Goal: Task Accomplishment & Management: Use online tool/utility

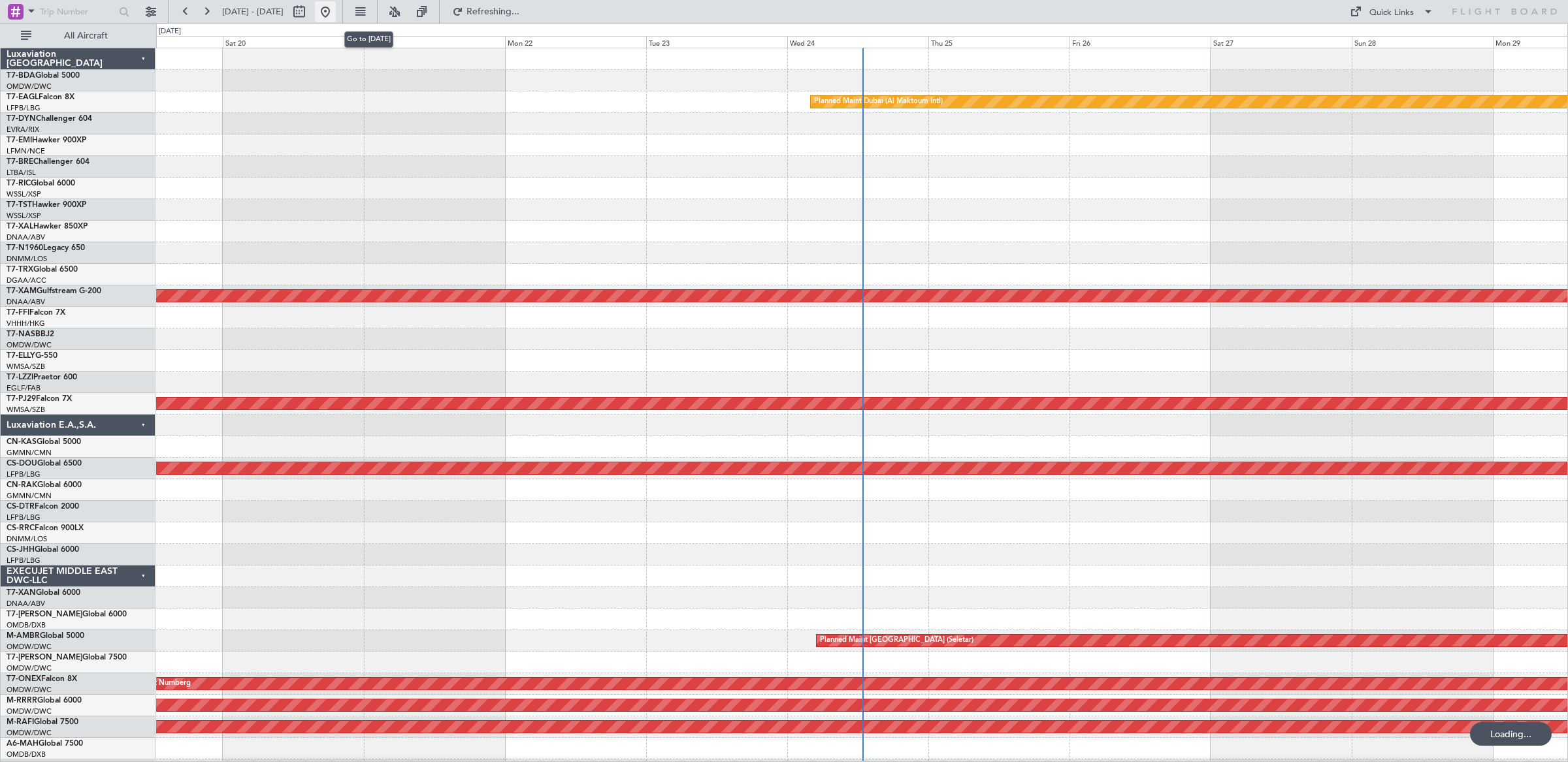
click at [336, 11] on button at bounding box center [325, 12] width 21 height 21
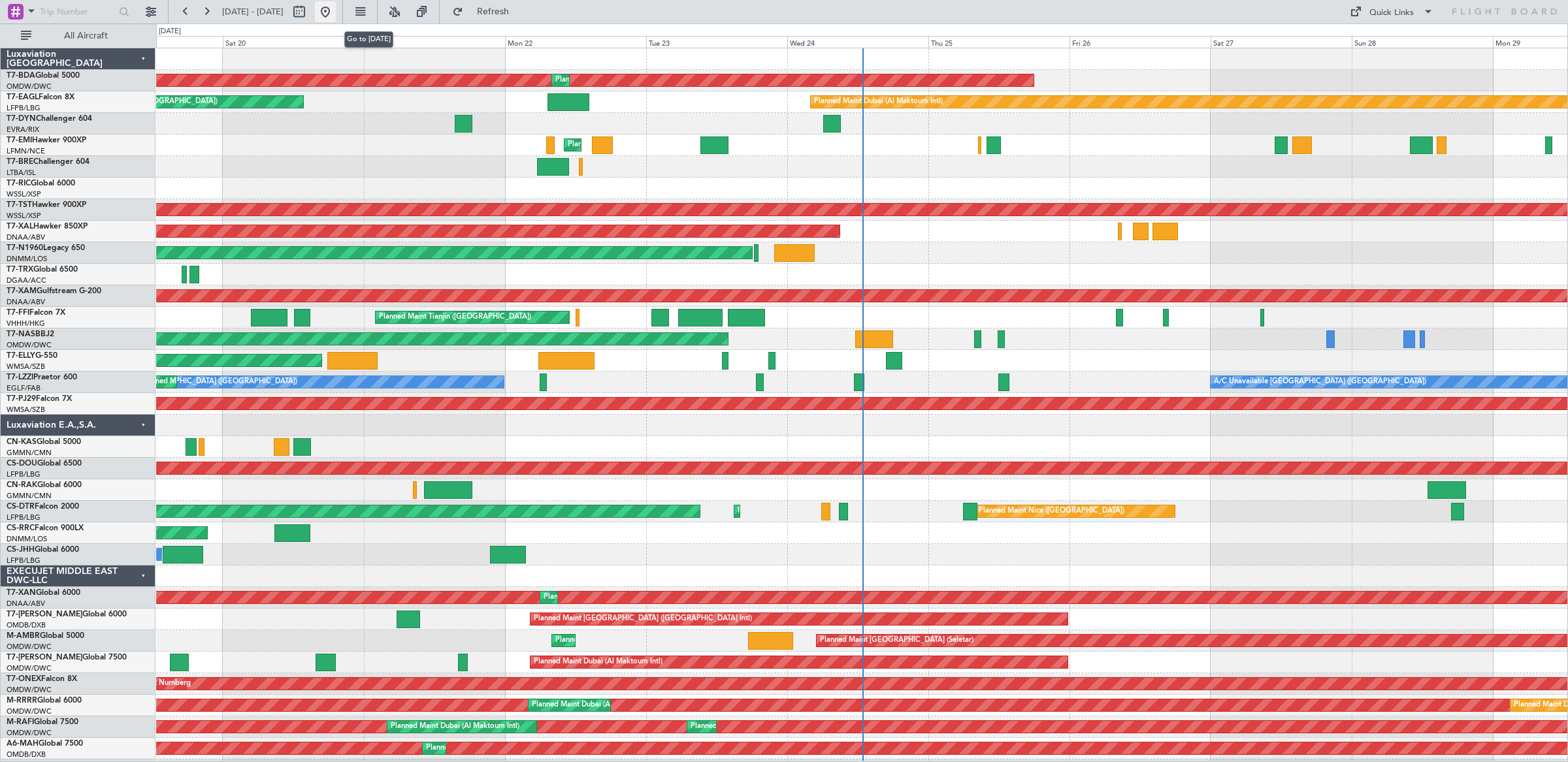
click at [336, 10] on button at bounding box center [325, 12] width 21 height 21
click at [310, 11] on button at bounding box center [299, 12] width 21 height 21
select select "9"
select select "2025"
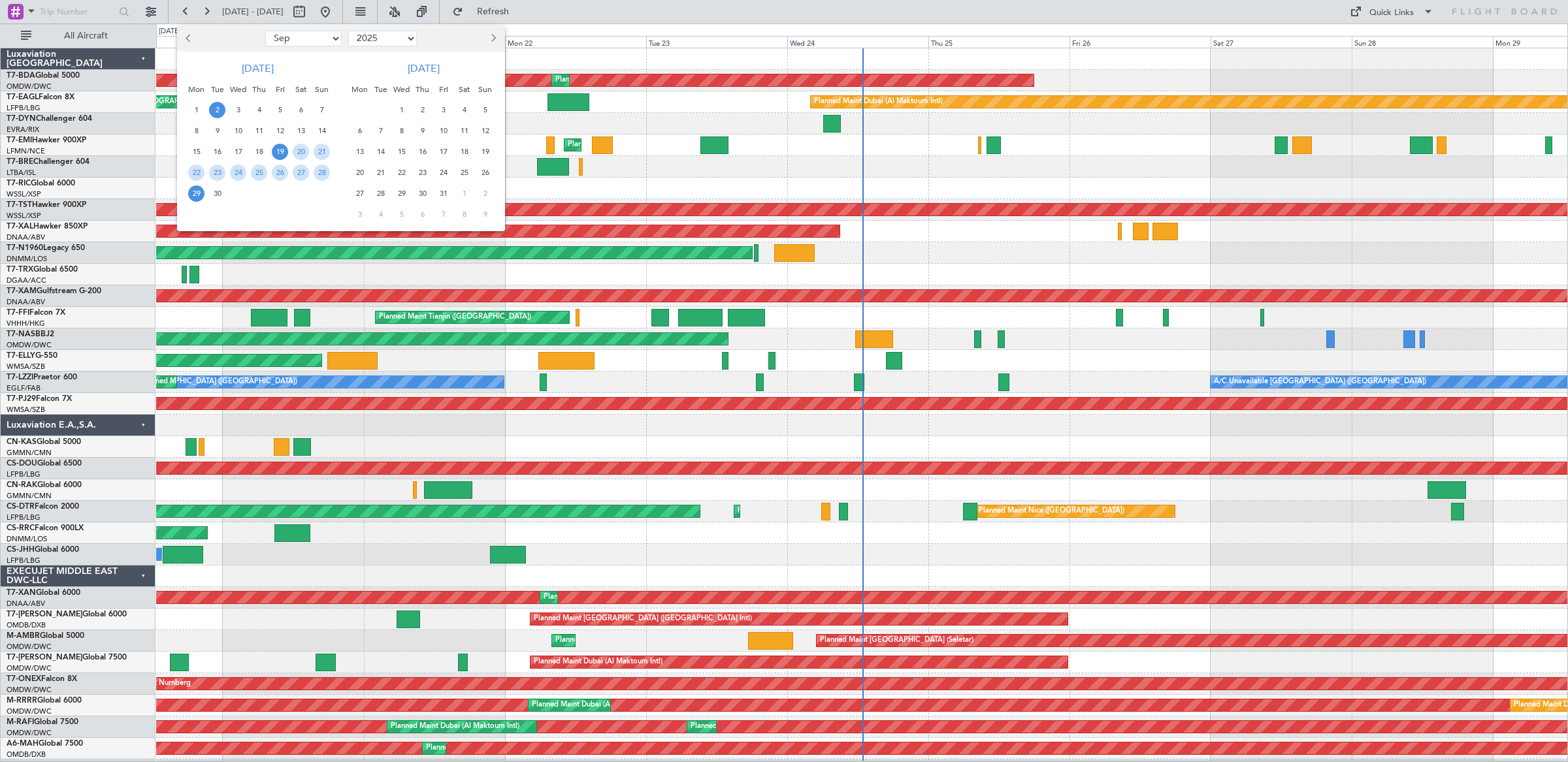
click at [215, 111] on span "2" at bounding box center [217, 110] width 17 height 17
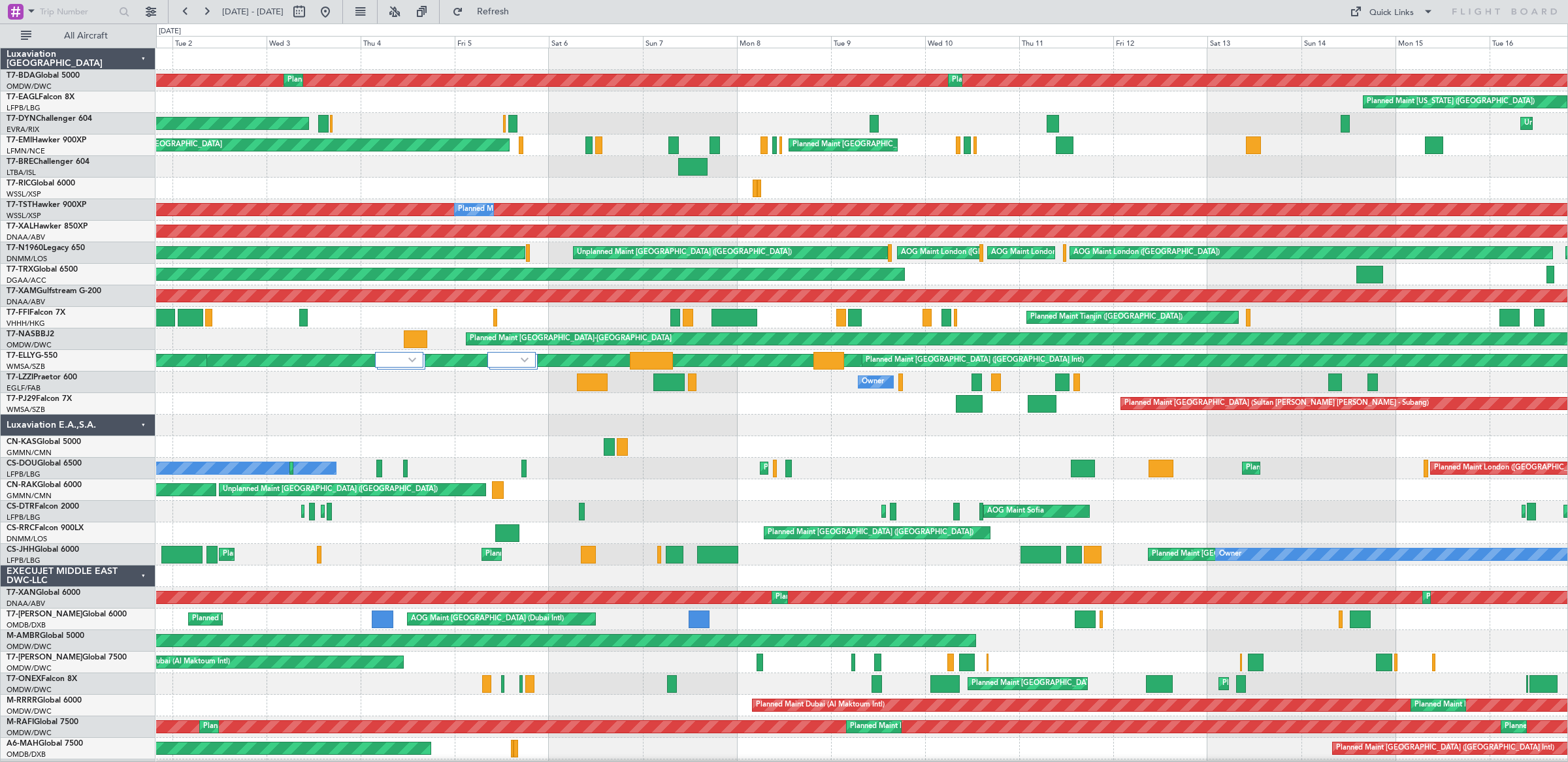
click at [343, 333] on div "Planned Maint [GEOGRAPHIC_DATA]-[GEOGRAPHIC_DATA] Planned Maint Abuja ([PERSON_…" at bounding box center [862, 339] width 1411 height 22
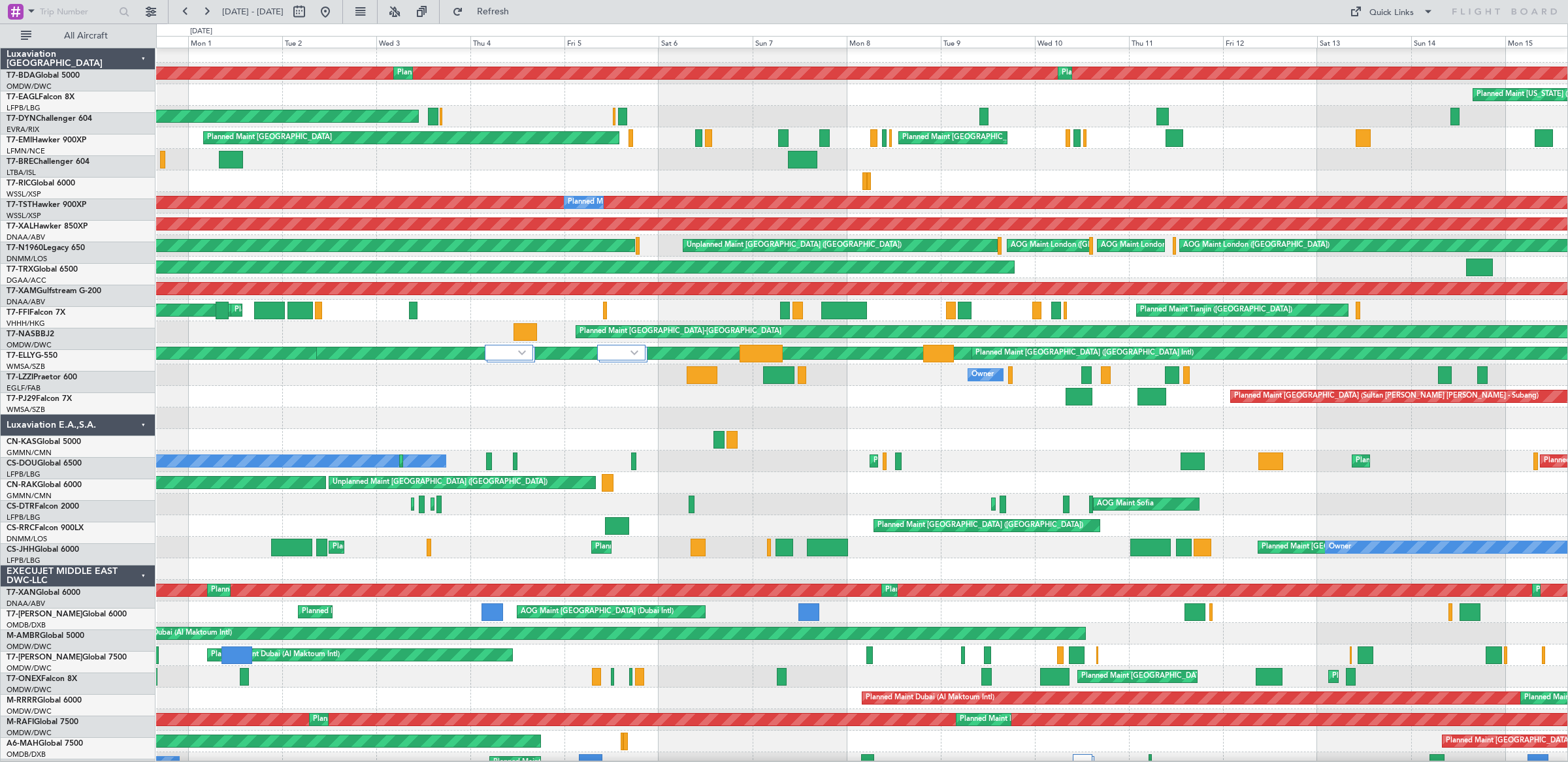
scroll to position [8, 0]
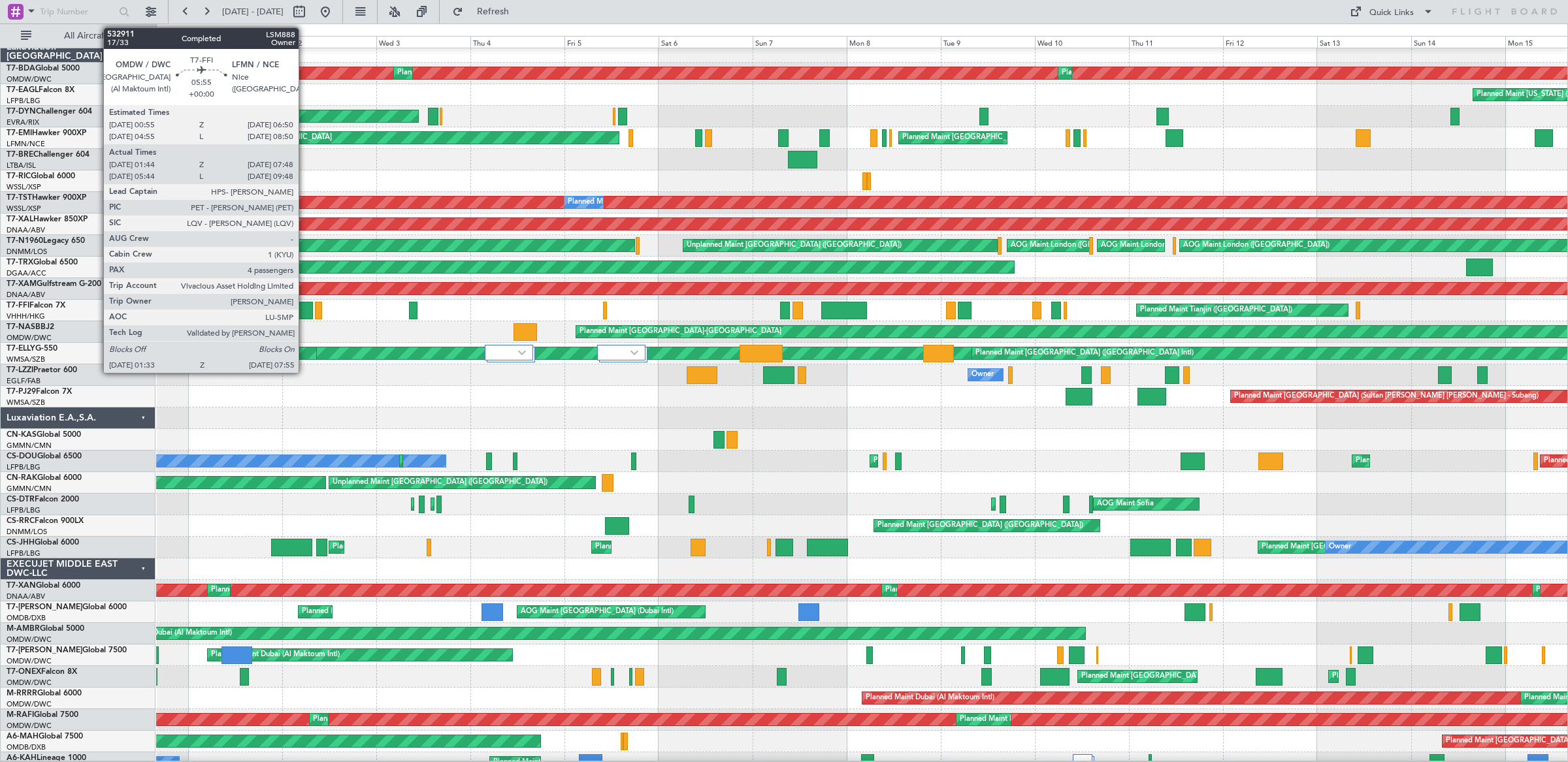
click at [305, 317] on div at bounding box center [300, 310] width 26 height 17
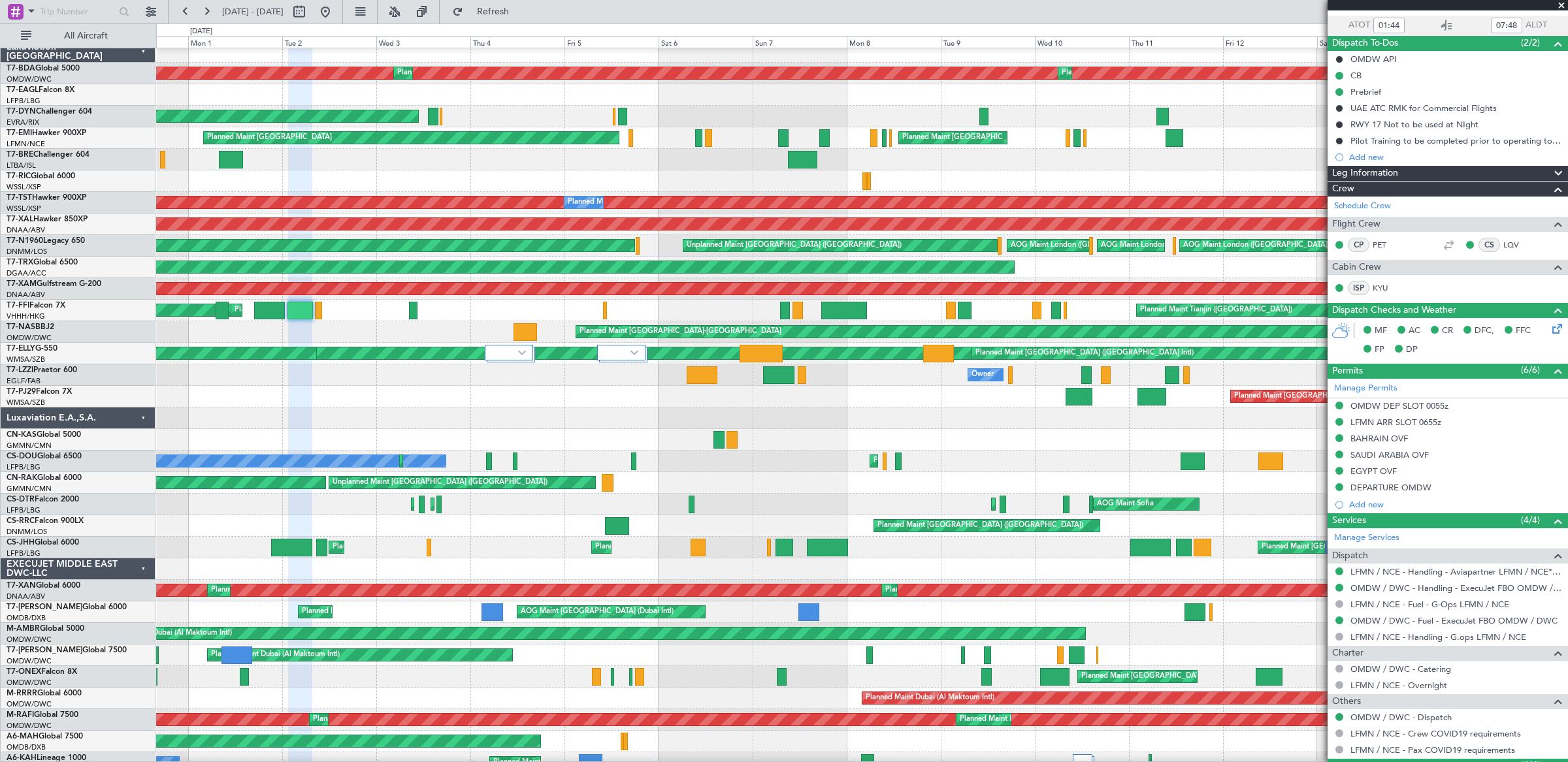
scroll to position [245, 0]
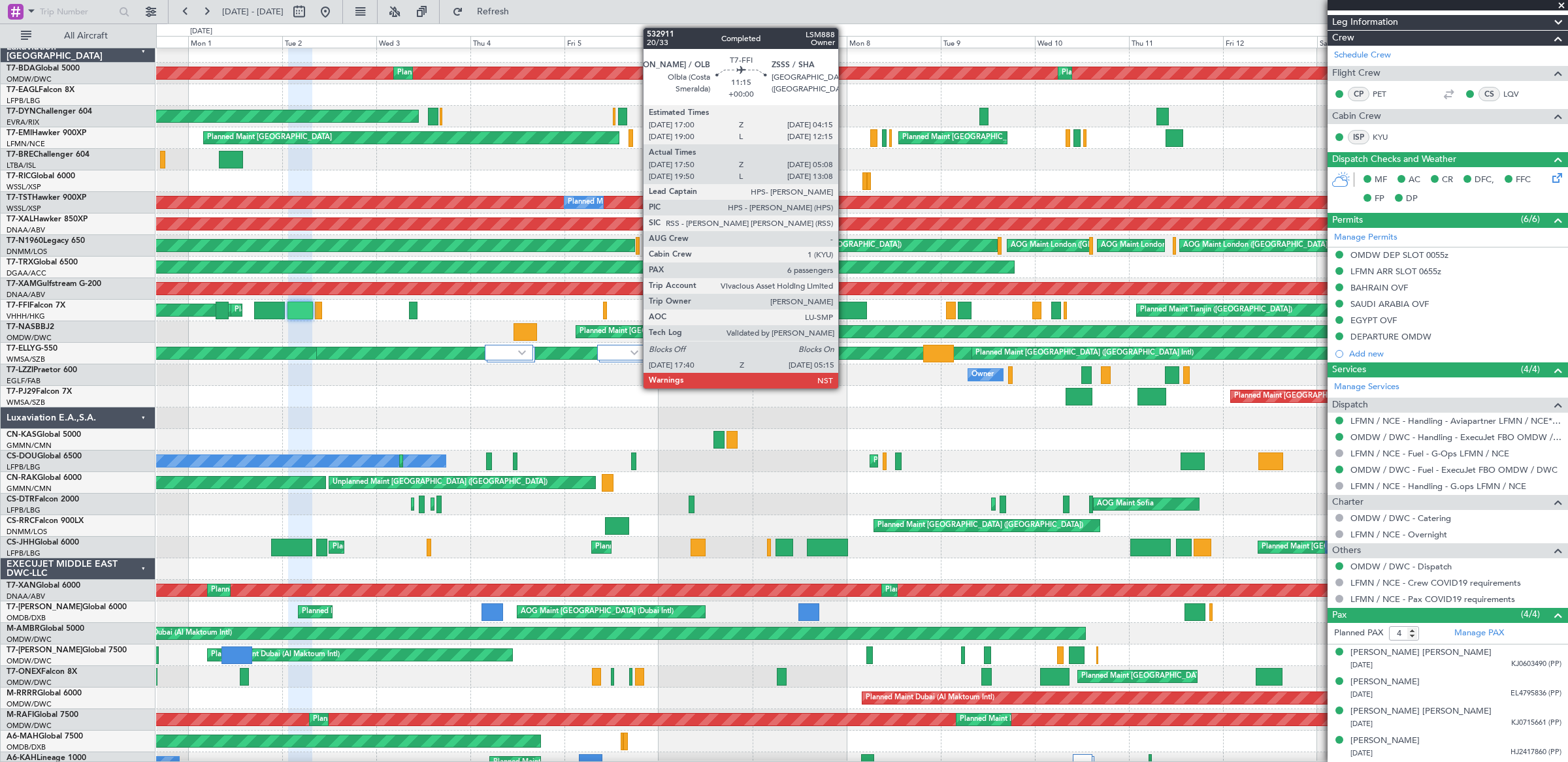
click at [844, 308] on div at bounding box center [844, 310] width 45 height 17
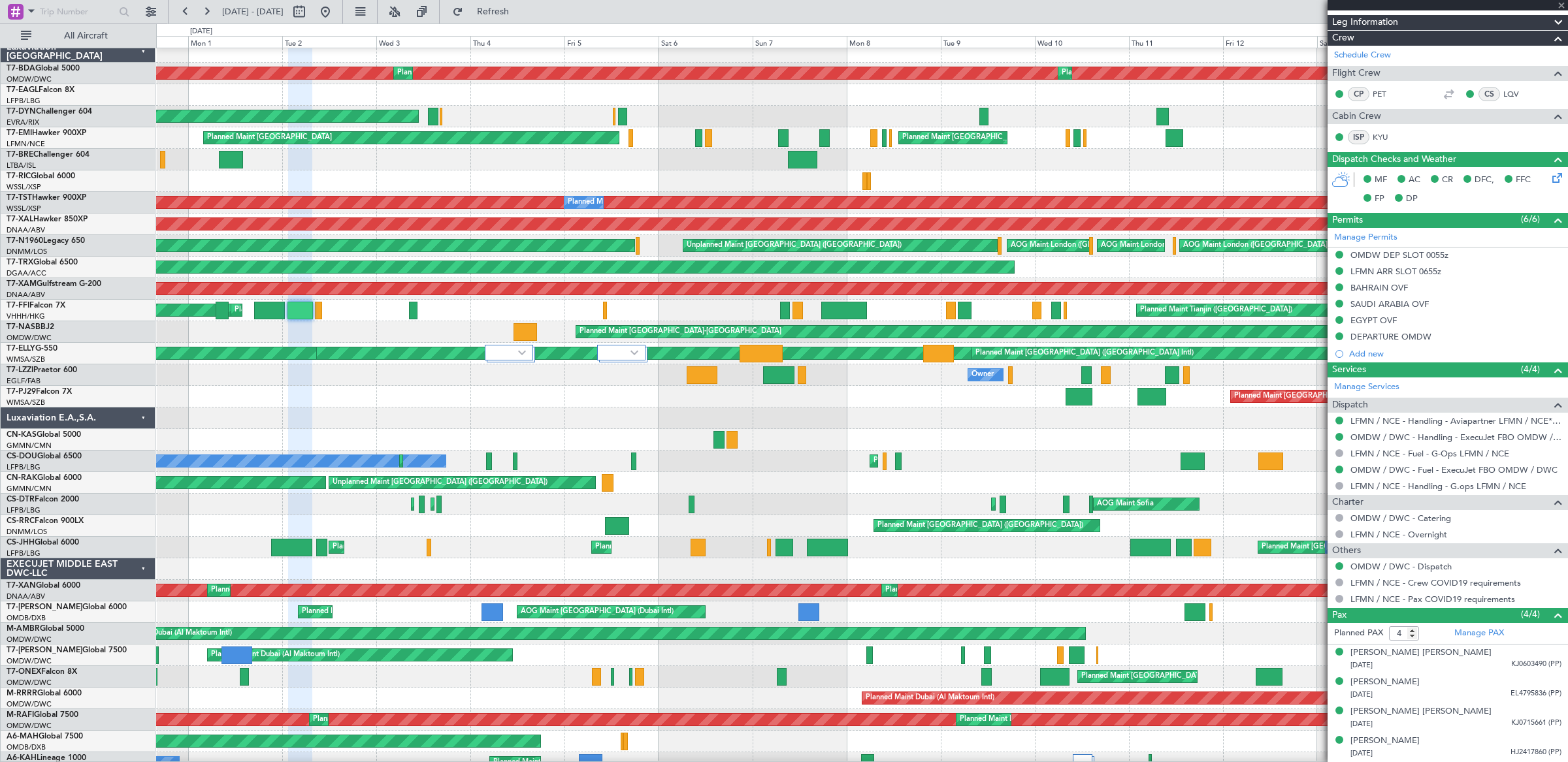
type input "17:50"
type input "05:08"
type input "6"
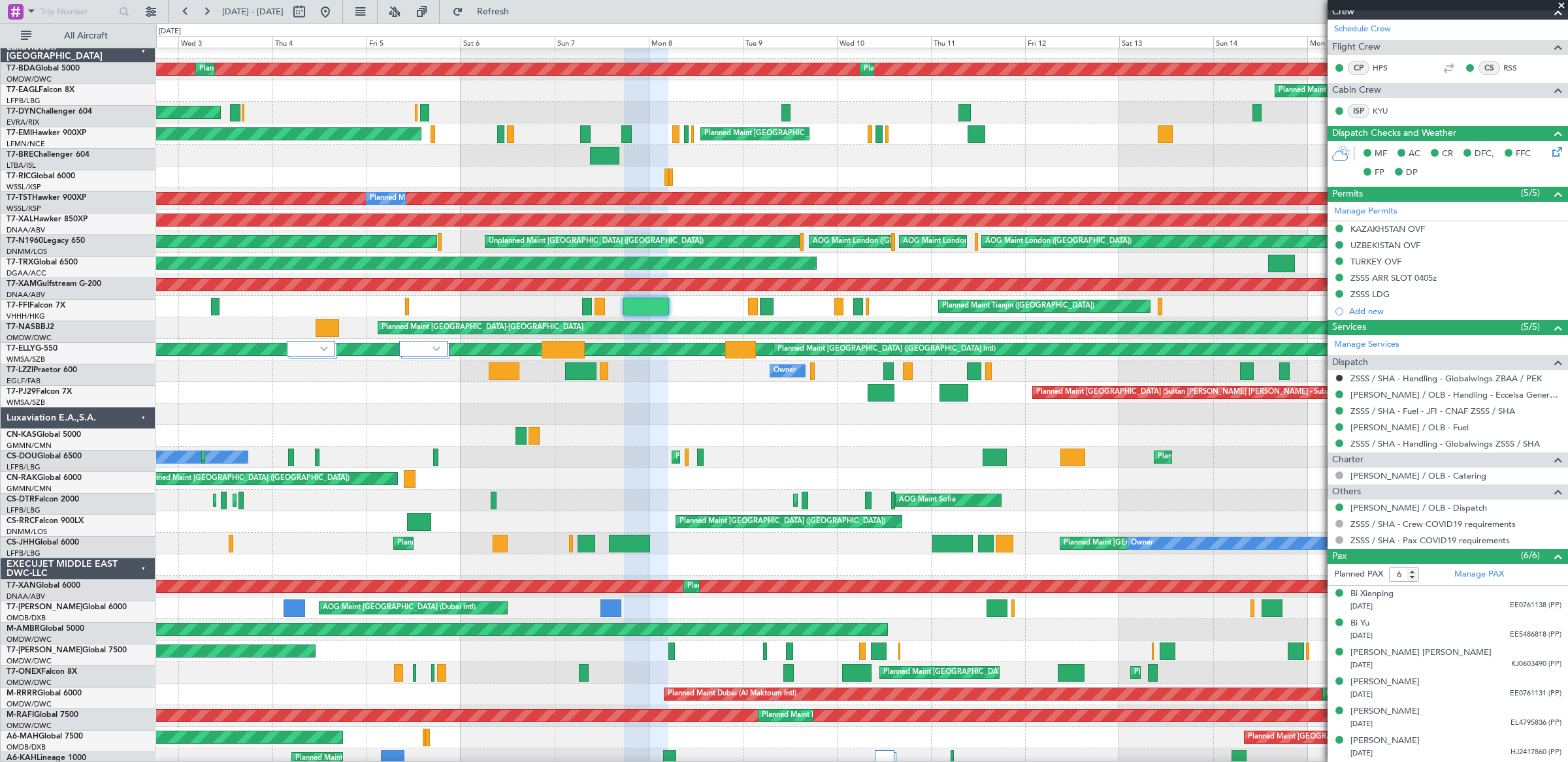
scroll to position [17, 0]
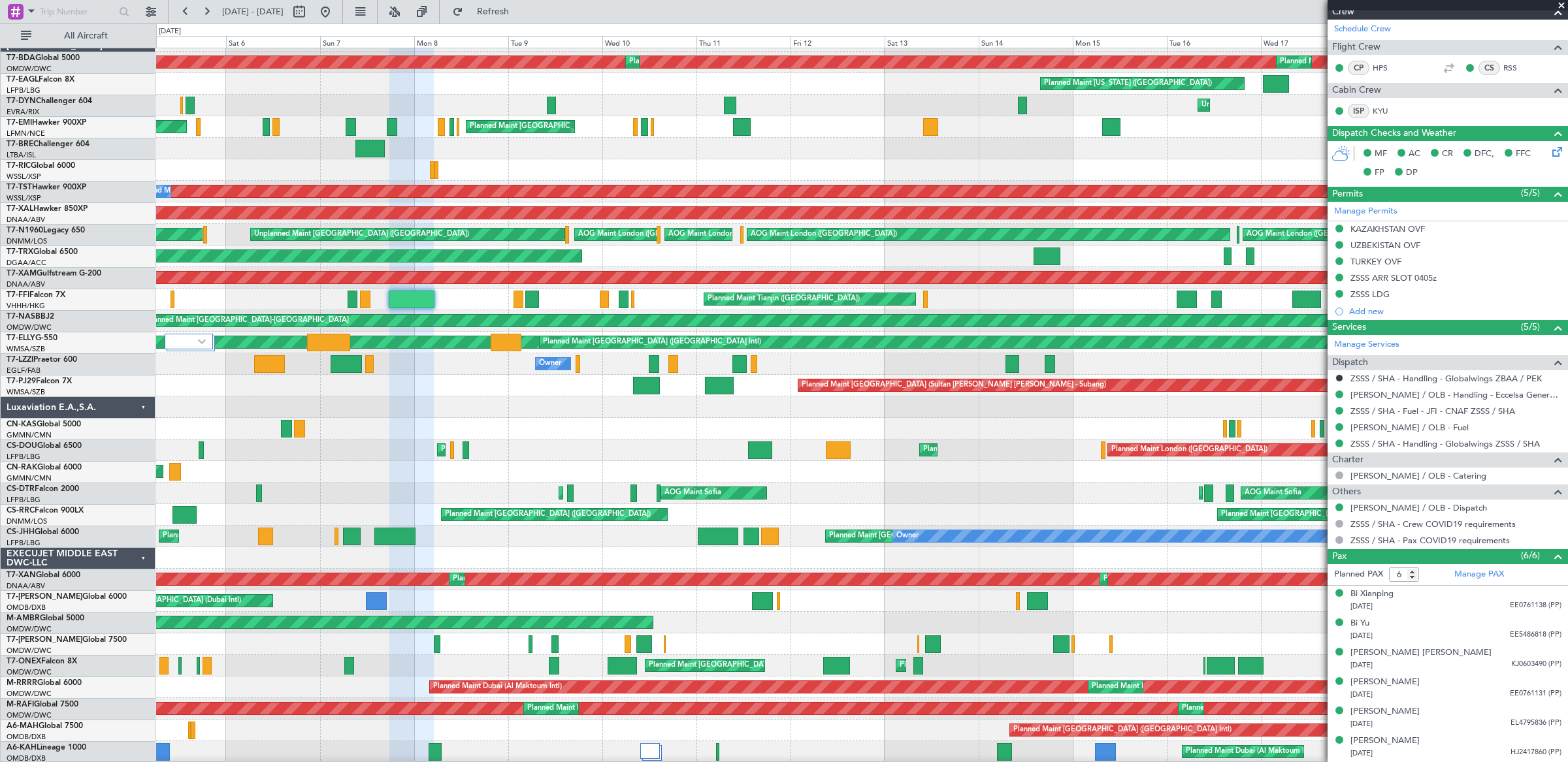
click at [671, 300] on div "Planned Maint Tianjin ([GEOGRAPHIC_DATA]) Planned Maint Tianjin ([GEOGRAPHIC_DA…" at bounding box center [862, 299] width 1411 height 22
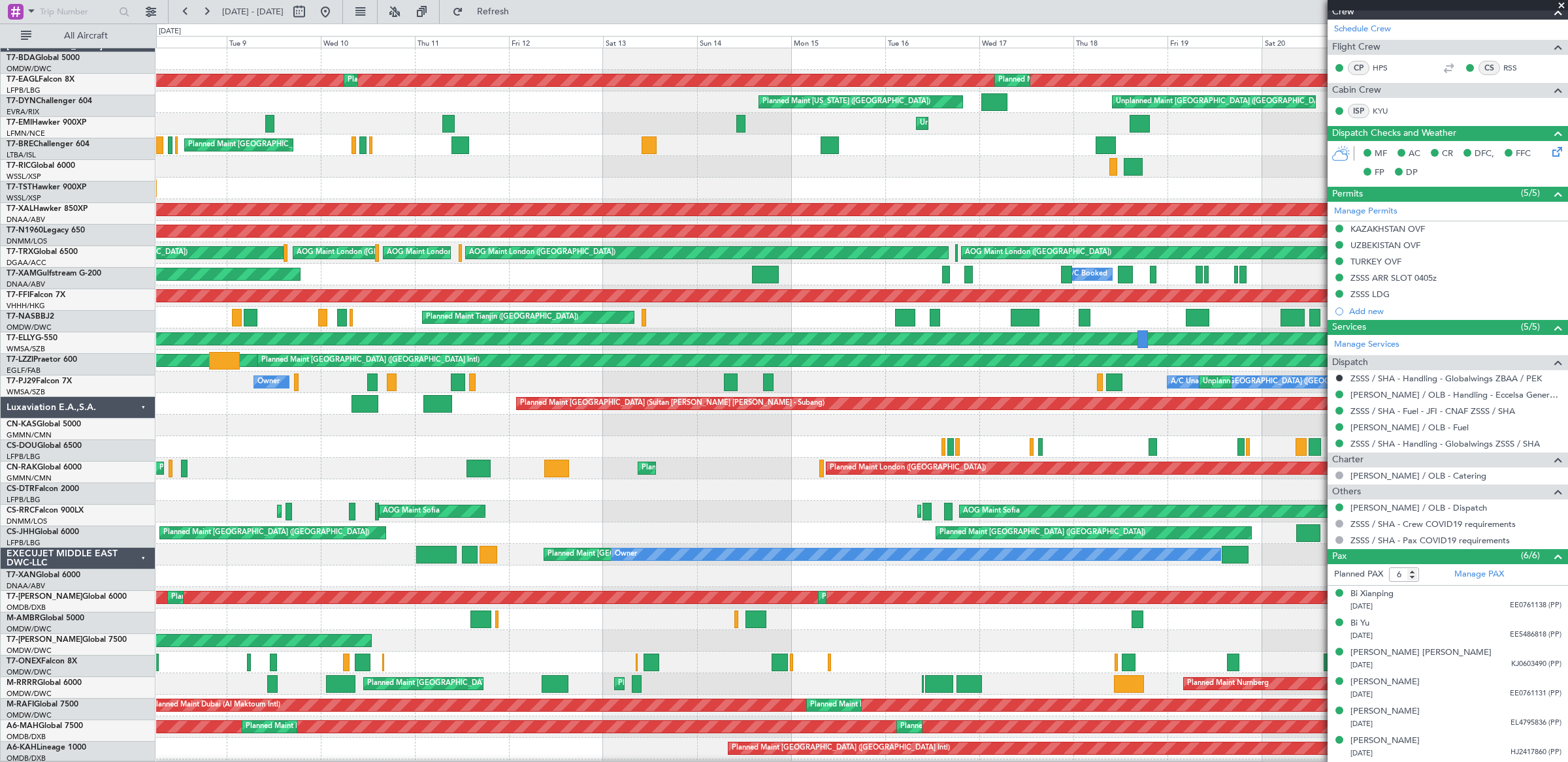
scroll to position [0, 0]
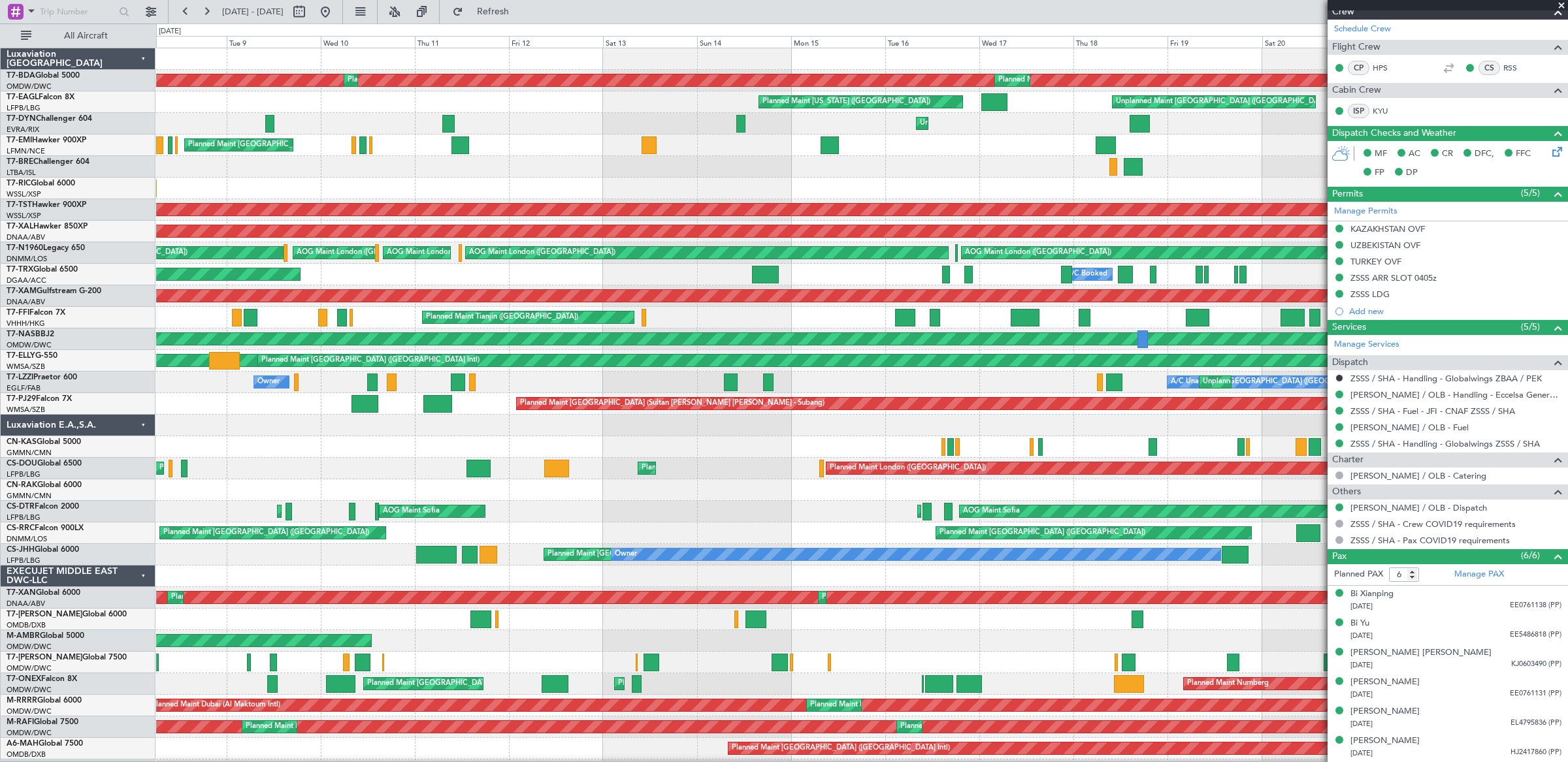
click at [683, 335] on div "Planned Maint [GEOGRAPHIC_DATA]-[GEOGRAPHIC_DATA]" at bounding box center [862, 339] width 1411 height 22
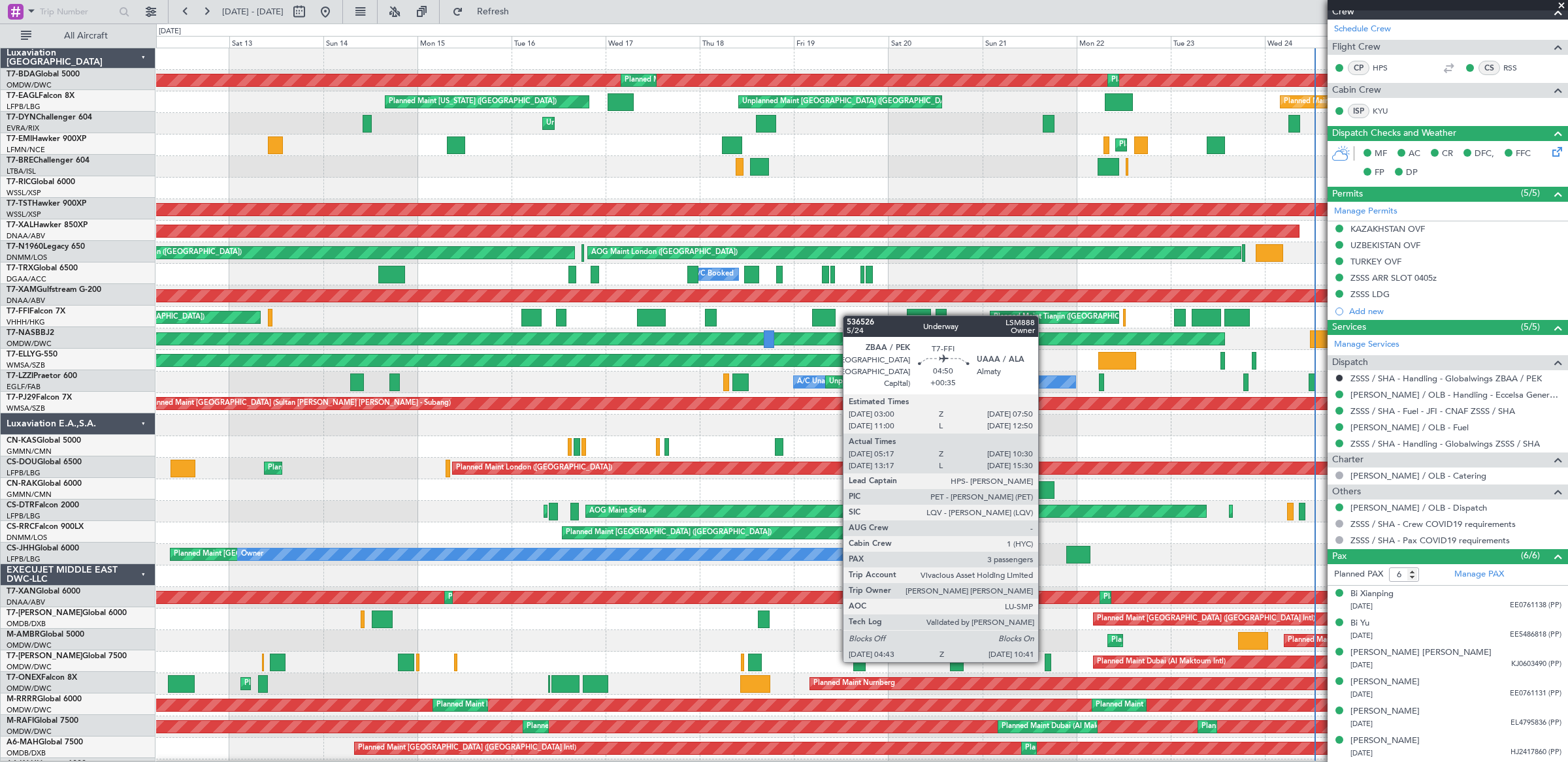
click at [813, 307] on div "Planned Maint Tianjin ([GEOGRAPHIC_DATA]) Planned Maint Tianjin ([GEOGRAPHIC_DA…" at bounding box center [862, 318] width 1411 height 22
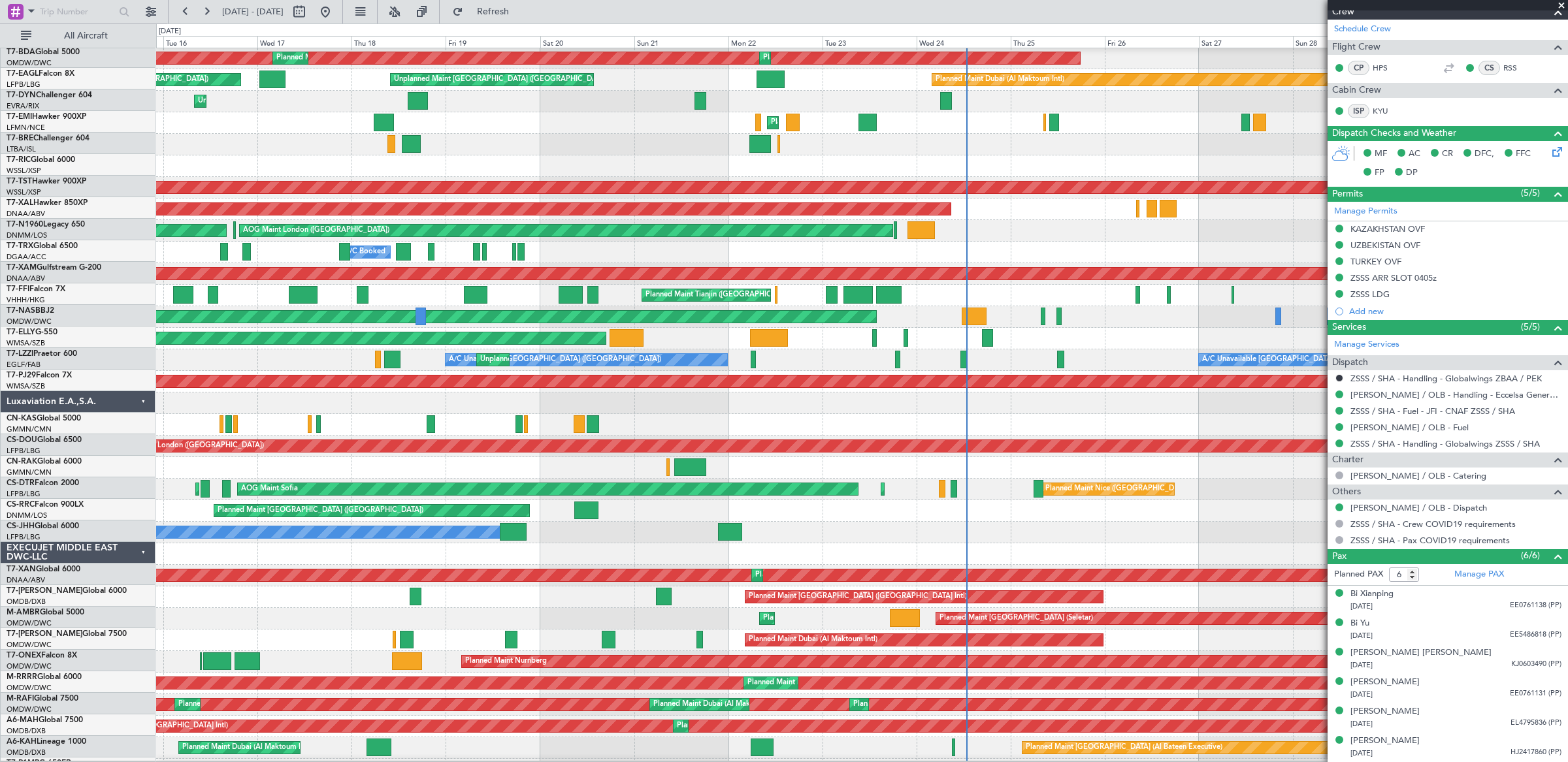
scroll to position [22, 0]
click at [910, 286] on div "Planned Maint Tianjin ([GEOGRAPHIC_DATA]) Planned Maint Tianjin ([GEOGRAPHIC_DA…" at bounding box center [862, 296] width 1411 height 22
click at [1237, 290] on div "Planned Maint Tianjin ([GEOGRAPHIC_DATA]) Planned Maint Tianjin ([GEOGRAPHIC_DA…" at bounding box center [862, 296] width 1411 height 22
click at [1032, 306] on div "Planned Maint Tianjin ([GEOGRAPHIC_DATA]) Planned Maint Tianjin ([GEOGRAPHIC_DA…" at bounding box center [862, 296] width 1411 height 22
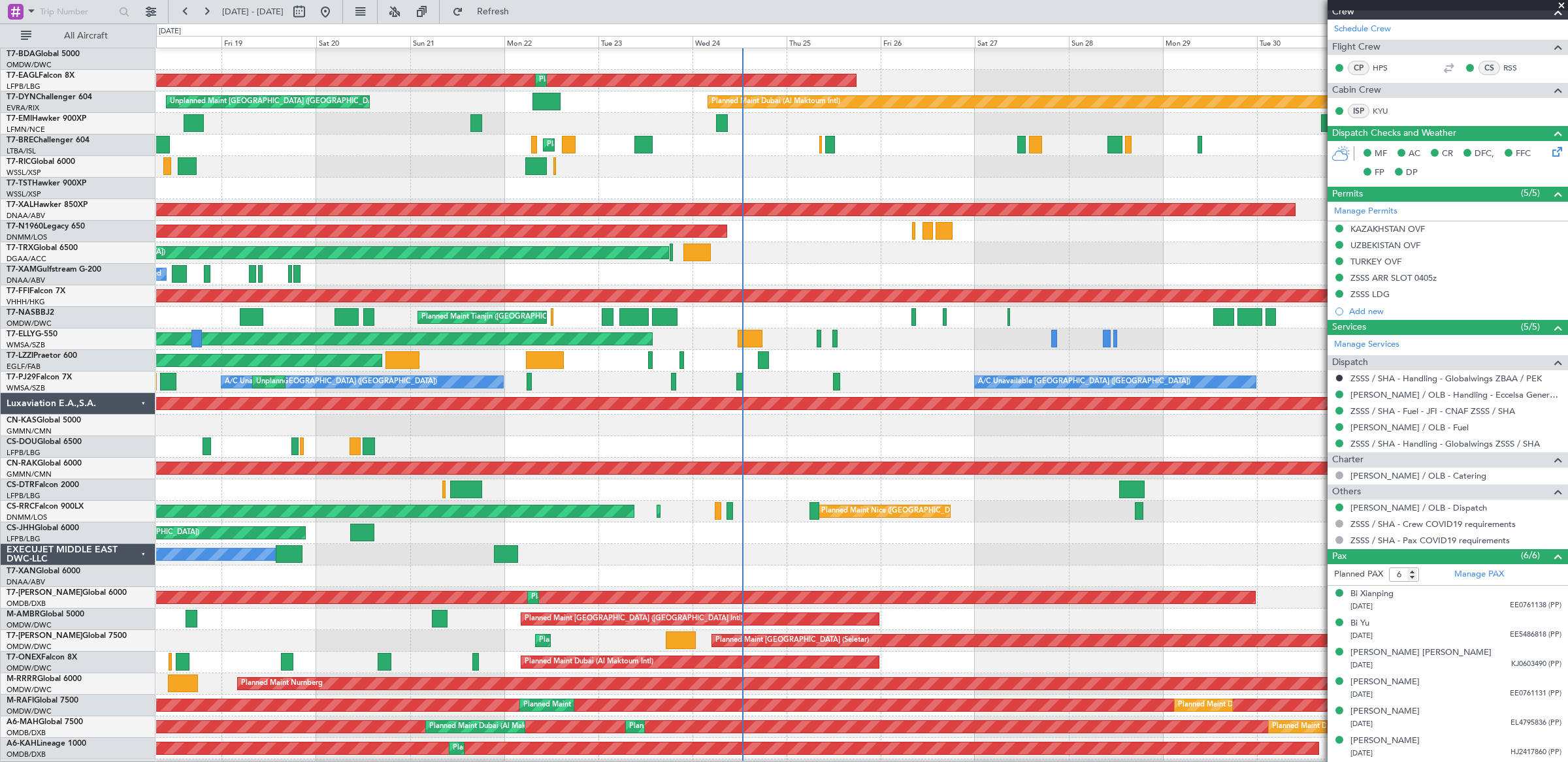
scroll to position [0, 0]
